Goal: Task Accomplishment & Management: Use online tool/utility

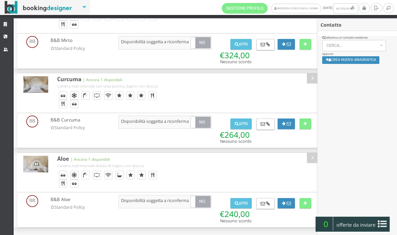
scroll to position [192, 0]
click at [365, 61] on button "Crea nuova anagrafica" at bounding box center [351, 60] width 58 height 8
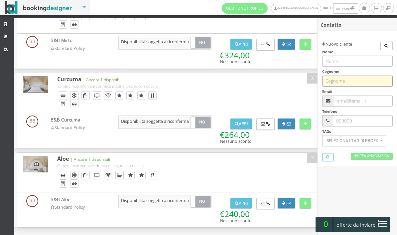
click at [355, 80] on input "text" at bounding box center [357, 80] width 70 height 11
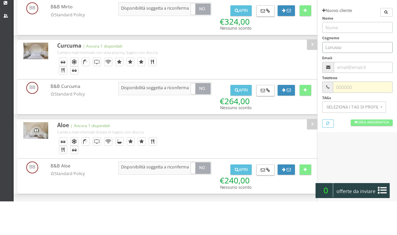
type input "Lorusso"
click at [363, 115] on input "text" at bounding box center [362, 120] width 59 height 11
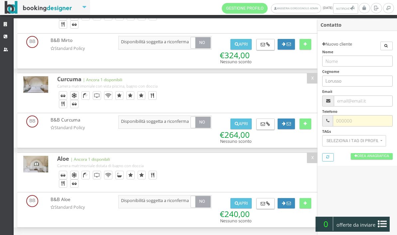
scroll to position [197, 0]
click at [242, 203] on button "Apri" at bounding box center [240, 203] width 21 height 11
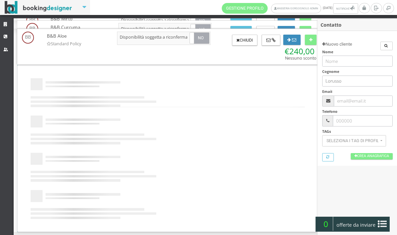
scroll to position [0, 0]
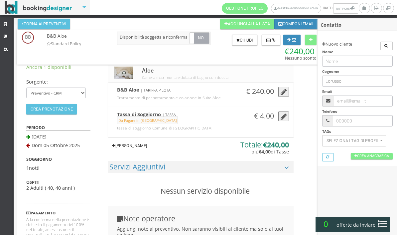
click at [151, 151] on link "Aggiungi Tariffa" at bounding box center [129, 145] width 43 height 11
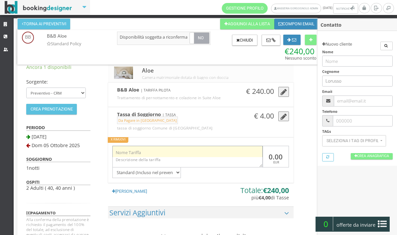
click at [173, 157] on input "text" at bounding box center [187, 151] width 150 height 11
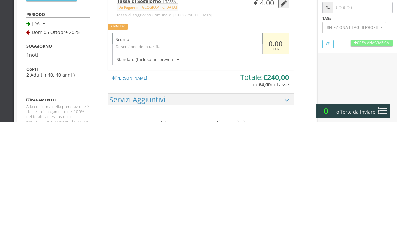
type input "Sconto"
click at [270, 146] on input "0.00" at bounding box center [276, 157] width 26 height 22
click at [266, 146] on input "40.00" at bounding box center [276, 157] width 26 height 22
click at [271, 146] on input "40.00" at bounding box center [276, 157] width 26 height 22
click at [273, 146] on input "40.00" at bounding box center [276, 157] width 26 height 22
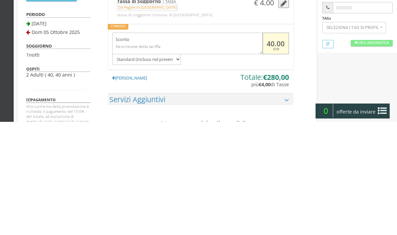
click at [265, 146] on input "40.00" at bounding box center [276, 157] width 26 height 22
click at [273, 146] on input "40.00" at bounding box center [276, 157] width 26 height 22
click at [271, 146] on input "40.00" at bounding box center [276, 157] width 26 height 22
click at [272, 146] on input "40.00" at bounding box center [276, 157] width 26 height 22
click at [270, 146] on input "40.00" at bounding box center [276, 157] width 26 height 22
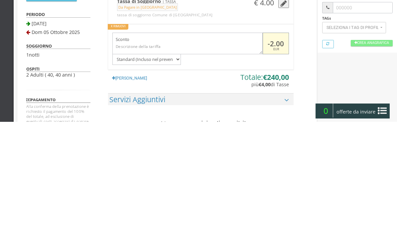
type input "-24.00"
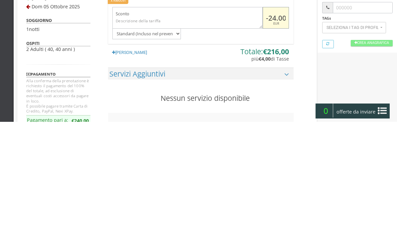
scroll to position [33, 0]
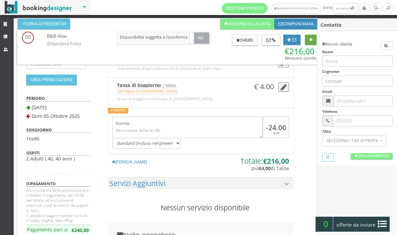
click at [310, 39] on icon at bounding box center [310, 40] width 3 height 4
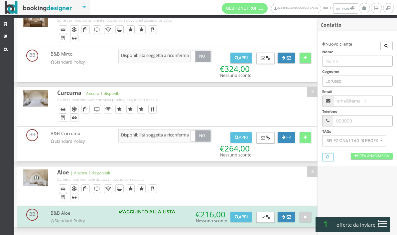
scroll to position [181, 0]
click at [244, 138] on button "Apri" at bounding box center [240, 137] width 21 height 11
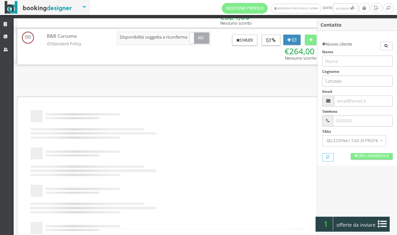
scroll to position [0, 0]
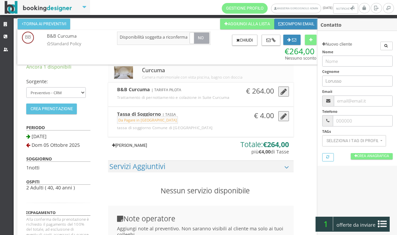
click at [149, 151] on link "Aggiungi Tariffa" at bounding box center [129, 145] width 43 height 11
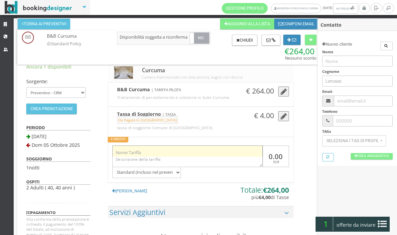
click at [157, 156] on input "text" at bounding box center [187, 150] width 150 height 11
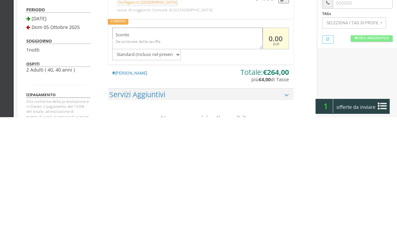
type input "Sconto"
click at [270, 145] on input "0.00" at bounding box center [276, 156] width 26 height 22
type input "-26.00"
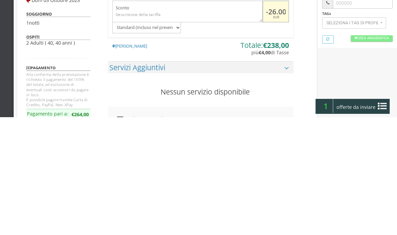
scroll to position [31, 0]
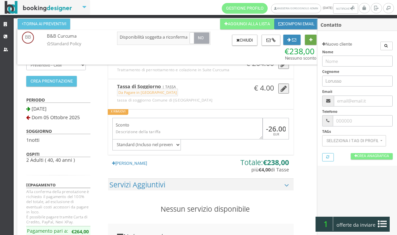
click at [311, 40] on icon at bounding box center [310, 40] width 3 height 4
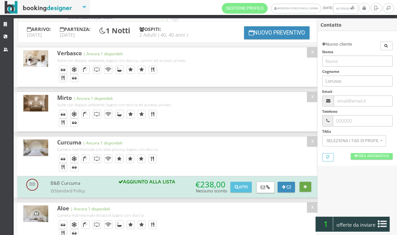
scroll to position [0, 0]
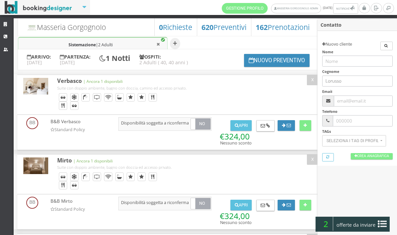
click at [380, 218] on div "2 offerte da inviare" at bounding box center [352, 223] width 74 height 15
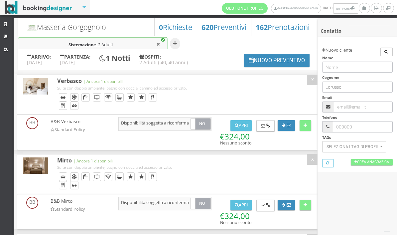
click at [0, 0] on button "Riepilogo >>" at bounding box center [0, 0] width 0 height 0
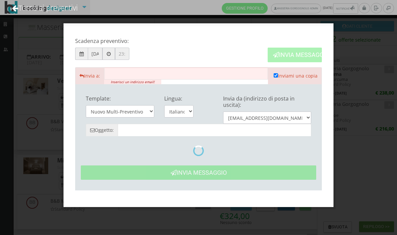
type input "Masseria Gorgognolo: Preventivo - Cliente Lorusso"
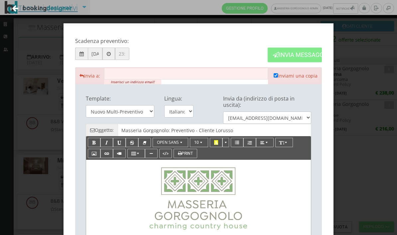
click at [36, 8] on link "Torna ai preventivi" at bounding box center [45, 8] width 84 height 28
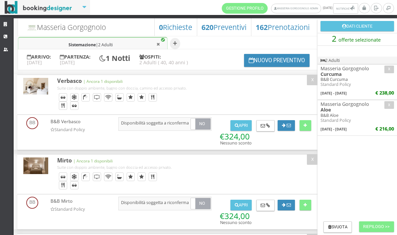
click at [333, 107] on h4 "Masseria Gorgognolo" at bounding box center [356, 104] width 73 height 6
click at [338, 107] on h4 "Masseria Gorgognolo" at bounding box center [356, 104] width 73 height 6
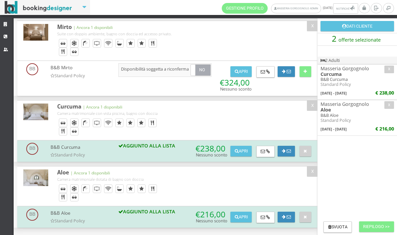
scroll to position [165, 0]
click at [266, 218] on icon at bounding box center [268, 217] width 4 height 4
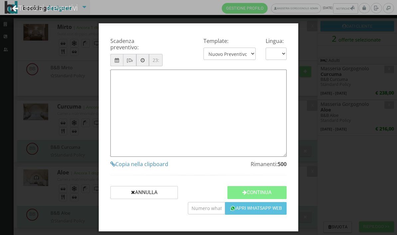
type textarea "Gentile Cliente, grazie per averci contattato! Come da Sua cortese richiesta, L…"
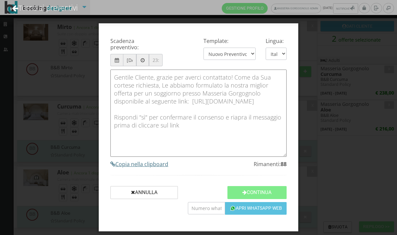
click at [154, 167] on h4 "Copia nella clipboard" at bounding box center [198, 164] width 176 height 6
click at [371, 77] on div "Scadenza preventivo: 04/10/2025 Template: Nuovo Preventivo - Short Message | De…" at bounding box center [198, 117] width 397 height 235
click at [46, 9] on link "Torna ai preventivi" at bounding box center [45, 8] width 84 height 28
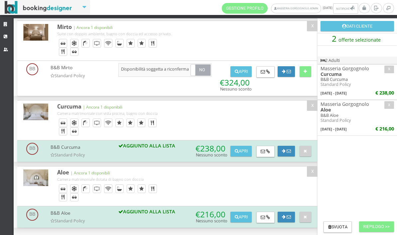
click at [269, 147] on button at bounding box center [265, 151] width 18 height 11
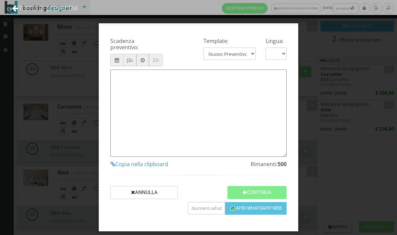
type textarea "Gentile Cliente, grazie per averci contattato! Come da Sua cortese richiesta, L…"
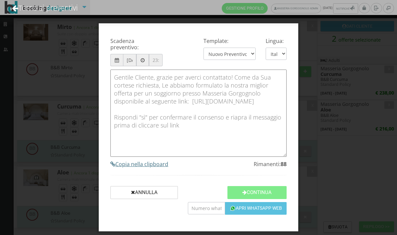
click at [160, 167] on h4 "Copia nella clipboard" at bounding box center [198, 164] width 176 height 6
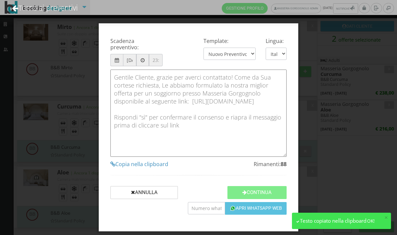
click at [79, 62] on div "Scadenza preventivo: 04/10/2025 Template: Nuovo Preventivo - Short Message | De…" at bounding box center [198, 117] width 397 height 235
click at [61, 8] on link "Torna ai preventivi" at bounding box center [45, 8] width 84 height 28
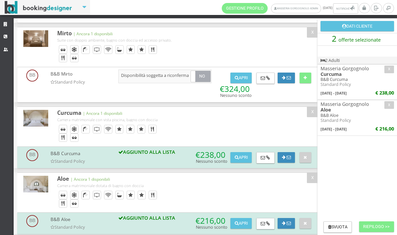
scroll to position [141, 0]
click at [240, 83] on button "Apri" at bounding box center [240, 78] width 21 height 11
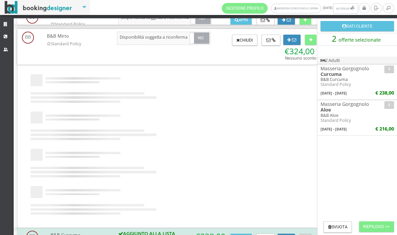
scroll to position [0, 0]
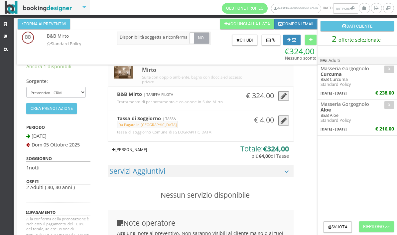
click at [142, 154] on link "Aggiungi Tariffa" at bounding box center [129, 149] width 43 height 11
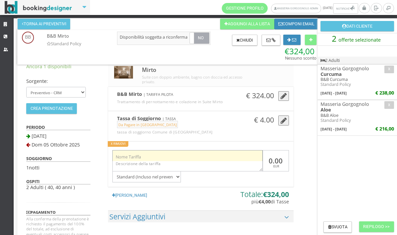
click at [173, 160] on input "text" at bounding box center [187, 155] width 150 height 11
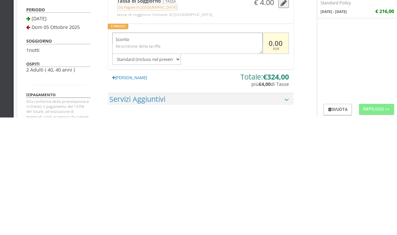
type input "Sconto"
click at [271, 150] on input "0.00" at bounding box center [276, 161] width 26 height 22
click at [266, 150] on input "0.00" at bounding box center [276, 161] width 26 height 22
click at [272, 150] on input "0.00" at bounding box center [276, 161] width 26 height 22
click at [271, 150] on input "0.00" at bounding box center [276, 161] width 26 height 22
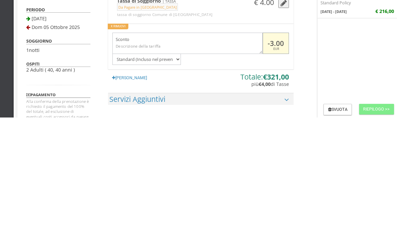
type input "-34.00"
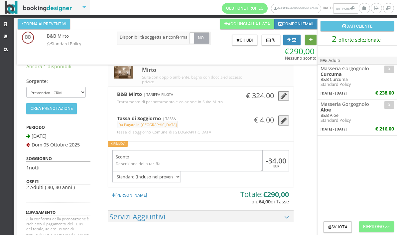
click at [308, 39] on button at bounding box center [311, 40] width 12 height 11
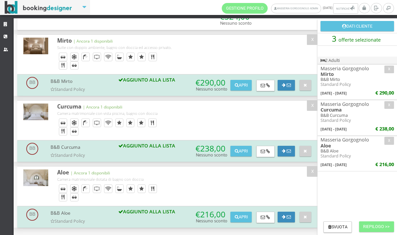
scroll to position [123, 0]
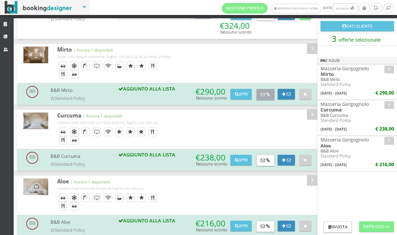
click at [267, 97] on icon at bounding box center [268, 94] width 4 height 4
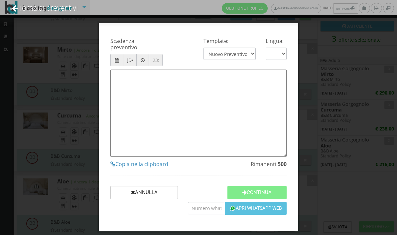
type textarea "Gentile Cliente, grazie per averci contattato! Come da Sua cortese richiesta, L…"
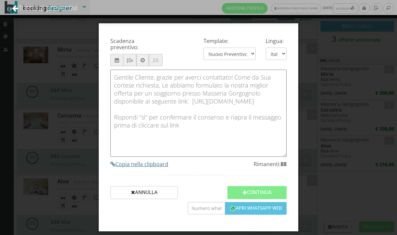
click at [155, 167] on h4 "Copia nella clipboard" at bounding box center [198, 164] width 176 height 6
click at [63, 137] on div "Scadenza preventivo: 04/10/2025 Template: Nuovo Preventivo - Short Message | De…" at bounding box center [198, 117] width 397 height 235
click at [62, 9] on link "Torna ai preventivi" at bounding box center [45, 8] width 84 height 28
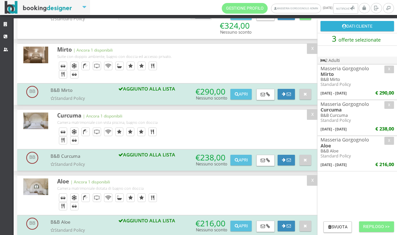
click at [367, 26] on button "Dati Cliente" at bounding box center [356, 26] width 73 height 11
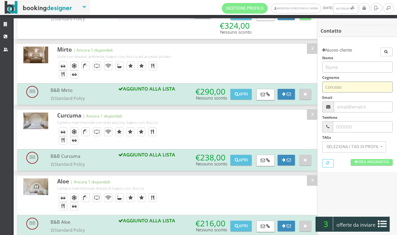
click at [356, 82] on input "Lorusso" at bounding box center [357, 86] width 70 height 11
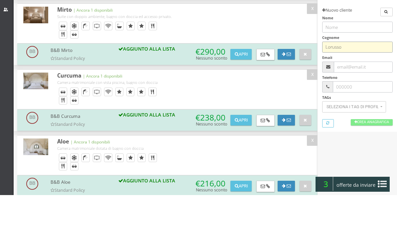
click at [336, 81] on input "Lorusso" at bounding box center [357, 86] width 70 height 11
click at [335, 81] on input "Lorusso" at bounding box center [357, 86] width 70 height 11
click at [334, 159] on button "Reset Campi" at bounding box center [328, 163] width 12 height 8
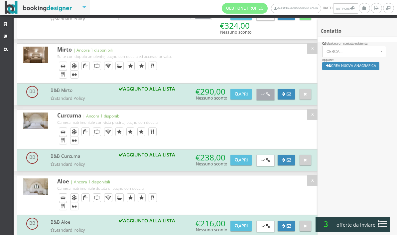
click at [268, 97] on icon at bounding box center [268, 94] width 4 height 4
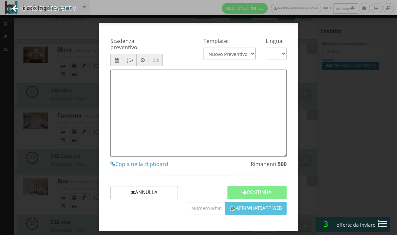
type textarea "Gentile Cliente, grazie per averci contattato! Come da Sua cortese richiesta, L…"
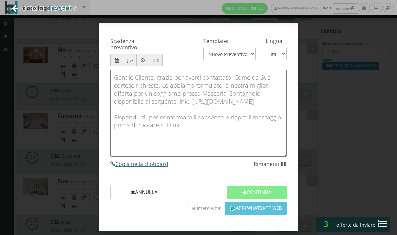
click at [152, 167] on h4 "Copia nella clipboard" at bounding box center [198, 164] width 176 height 6
click at [354, 72] on div "Scadenza preventivo: 04/10/2025 Template: Nuovo Preventivo - Short Message | De…" at bounding box center [198, 117] width 397 height 235
click at [60, 7] on link "Torna ai preventivi" at bounding box center [45, 8] width 84 height 28
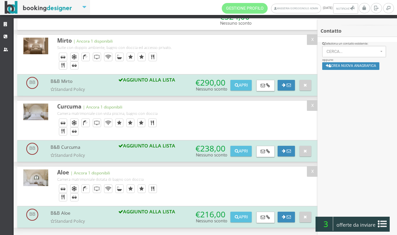
scroll to position [148, 0]
click at [267, 149] on icon at bounding box center [268, 151] width 4 height 4
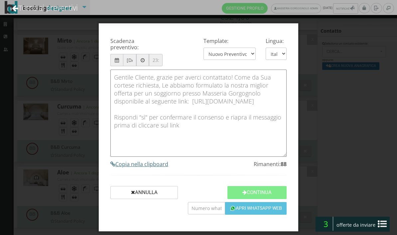
click at [161, 167] on h4 "Copia nella clipboard" at bounding box center [198, 164] width 176 height 6
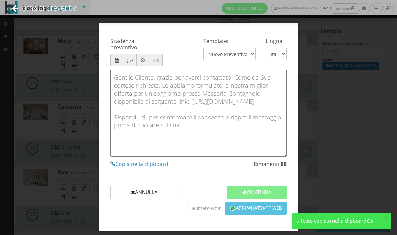
click at [79, 53] on div "Scadenza preventivo: 04/10/2025 Template: Nuovo Preventivo - Short Message | De…" at bounding box center [198, 117] width 397 height 235
click at [63, 8] on link "Torna ai preventivi" at bounding box center [45, 8] width 84 height 28
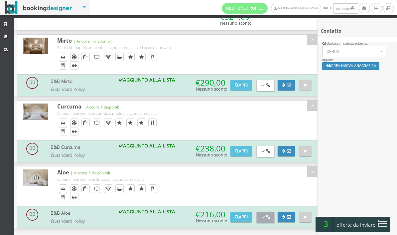
click at [270, 214] on button at bounding box center [265, 216] width 18 height 11
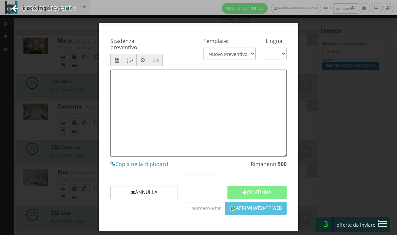
type textarea "Gentile Cliente, grazie per averci contattato! Come da Sua cortese richiesta, L…"
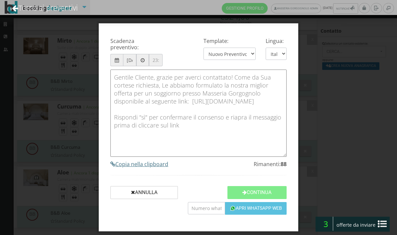
click at [150, 167] on h4 "Copia nella clipboard" at bounding box center [198, 164] width 176 height 6
click at [52, 104] on div "Scadenza preventivo: 04/10/2025 Template: Nuovo Preventivo - Short Message | De…" at bounding box center [198, 117] width 397 height 235
click at [51, 7] on link "Torna ai preventivi" at bounding box center [45, 8] width 84 height 28
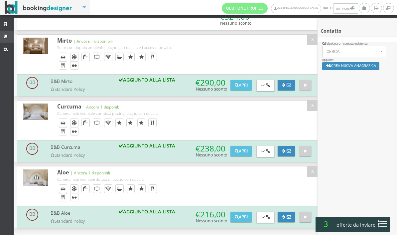
click at [10, 41] on link "CRM" at bounding box center [7, 37] width 14 height 12
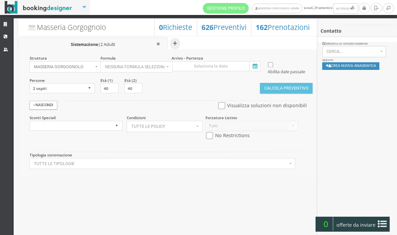
select select
click at [4, 23] on icon at bounding box center [6, 24] width 5 height 4
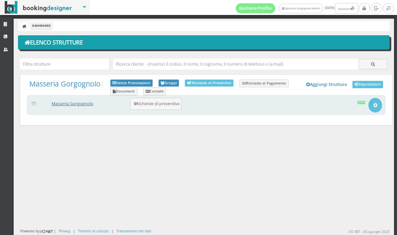
click at [88, 101] on link "Masseria Gorgognolo" at bounding box center [73, 104] width 42 height 6
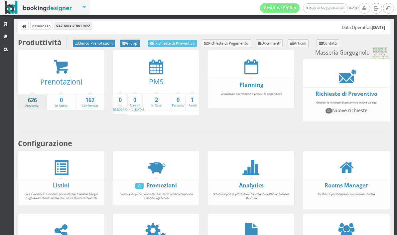
click at [33, 101] on strong "626" at bounding box center [32, 100] width 29 height 8
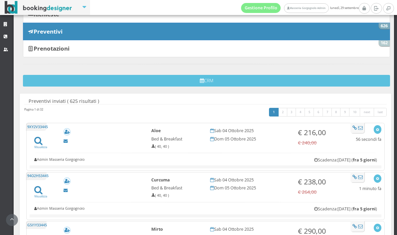
scroll to position [68, 0]
